Goal: Information Seeking & Learning: Learn about a topic

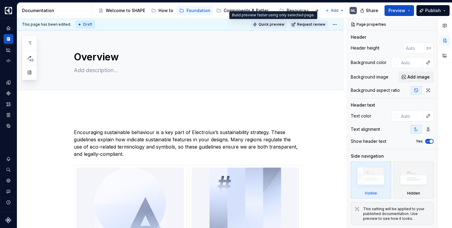
click at [270, 25] on span "Quick preview" at bounding box center [272, 24] width 26 height 5
click at [31, 40] on icon "button" at bounding box center [29, 42] width 5 height 5
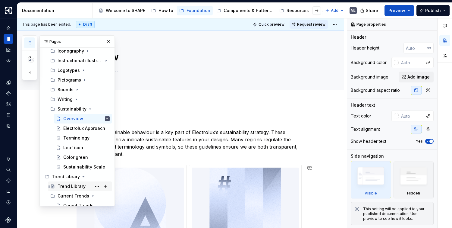
scroll to position [70, 0]
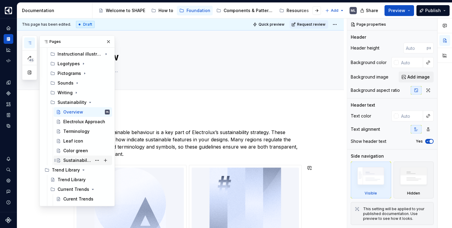
click at [77, 160] on div "Sustainability Scale" at bounding box center [77, 160] width 28 height 6
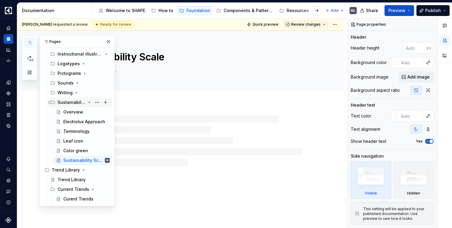
click at [71, 103] on div "Sustainability" at bounding box center [72, 102] width 28 height 6
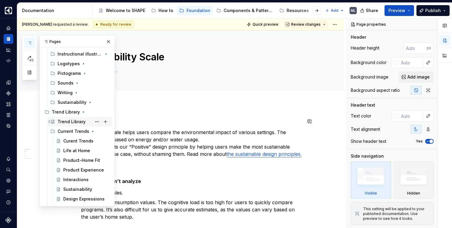
scroll to position [9, 0]
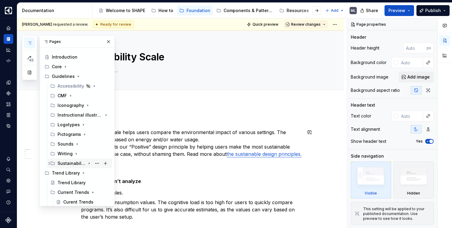
click at [73, 163] on div "Sustainability" at bounding box center [72, 163] width 28 height 6
click at [64, 168] on div "Overview" at bounding box center [86, 172] width 46 height 8
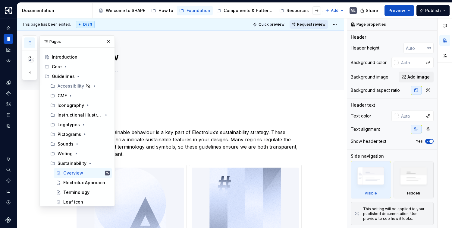
click at [310, 23] on span "Request review" at bounding box center [311, 24] width 28 height 5
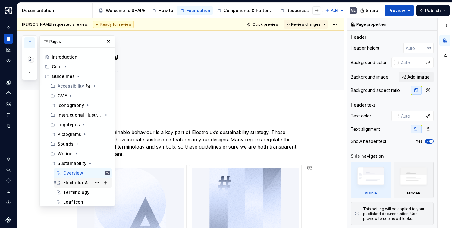
click at [78, 183] on div "Electrolux Approach" at bounding box center [77, 182] width 28 height 6
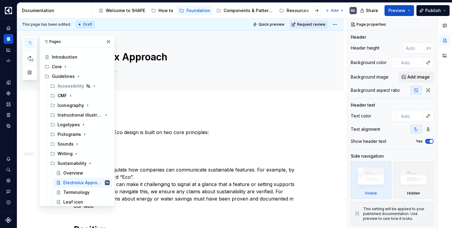
click at [303, 25] on span "Request review" at bounding box center [311, 24] width 28 height 5
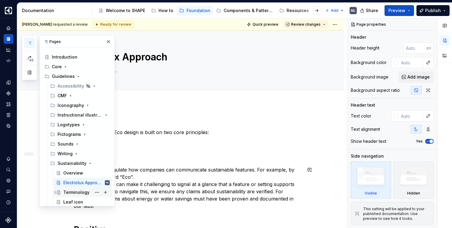
click at [71, 194] on div "Terminology" at bounding box center [76, 192] width 26 height 6
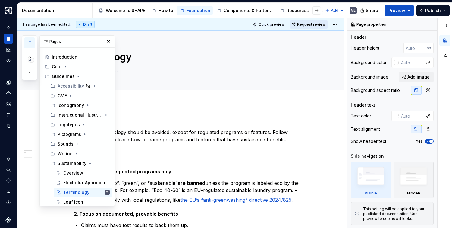
click at [309, 24] on span "Request review" at bounding box center [311, 24] width 28 height 5
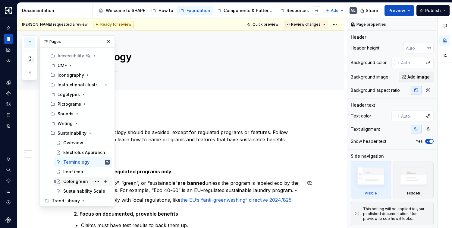
scroll to position [40, 0]
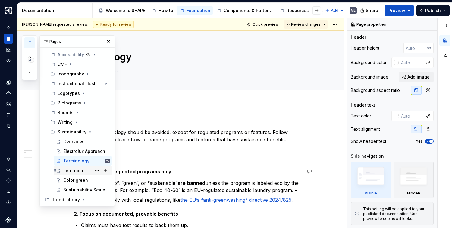
click at [76, 170] on div "Leaf icon" at bounding box center [73, 170] width 20 height 6
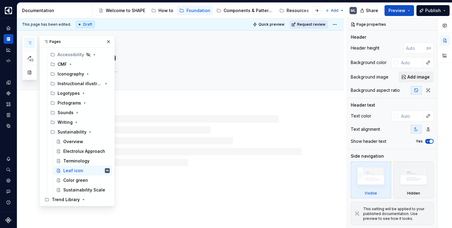
click at [306, 24] on span "Request review" at bounding box center [311, 24] width 28 height 5
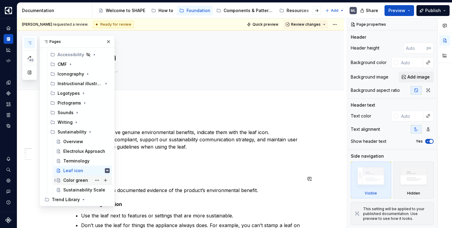
click at [76, 181] on div "Color green" at bounding box center [75, 180] width 25 height 6
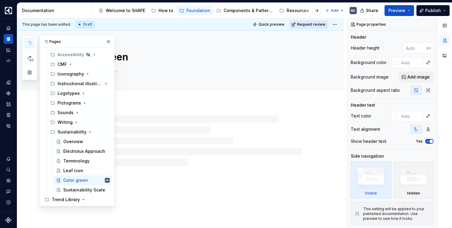
click at [306, 25] on span "Request review" at bounding box center [311, 24] width 28 height 5
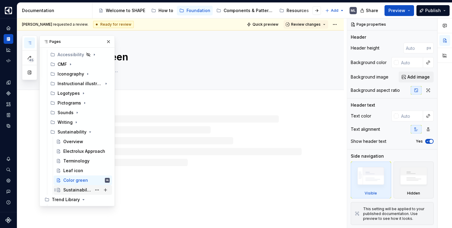
click at [73, 192] on div "Sustainability Scale" at bounding box center [77, 190] width 28 height 6
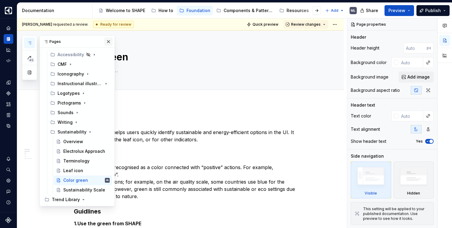
click at [104, 42] on button "button" at bounding box center [108, 41] width 8 height 8
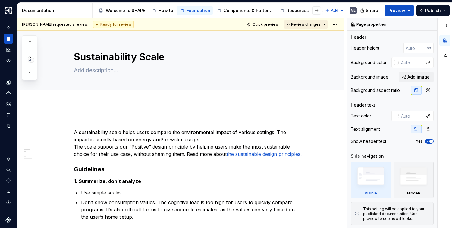
click at [324, 25] on button "Review changes" at bounding box center [306, 24] width 45 height 8
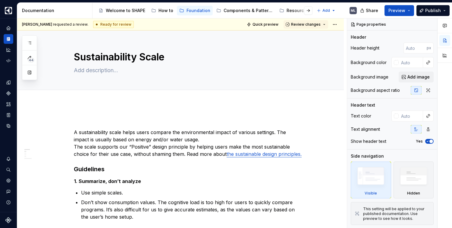
type textarea "*"
